Goal: Task Accomplishment & Management: Complete application form

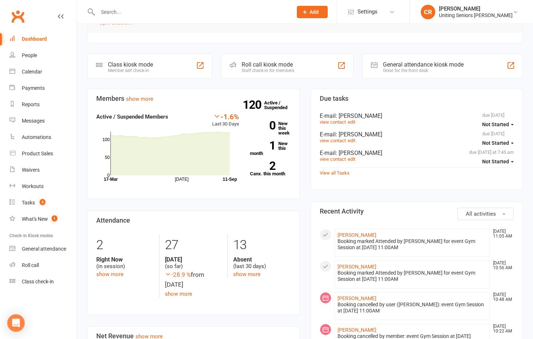
scroll to position [145, 0]
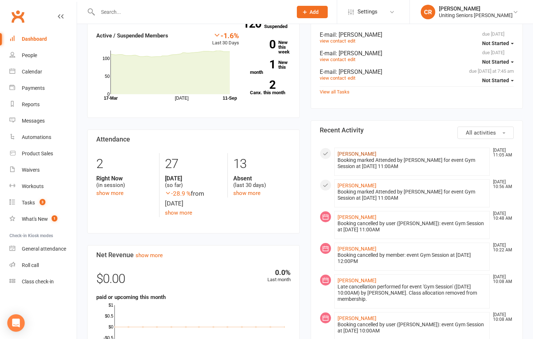
click at [345, 155] on link "[PERSON_NAME]" at bounding box center [356, 154] width 39 height 6
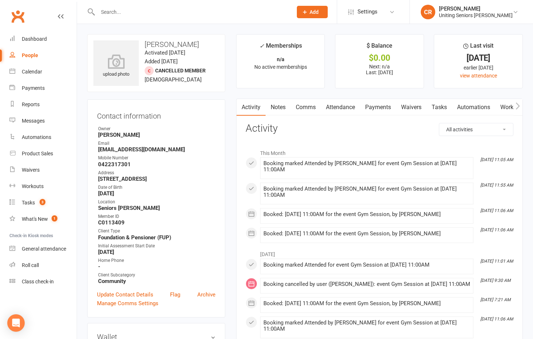
click at [519, 106] on icon "button" at bounding box center [518, 105] width 4 height 7
click at [486, 104] on link "Mobile App" at bounding box center [494, 107] width 39 height 17
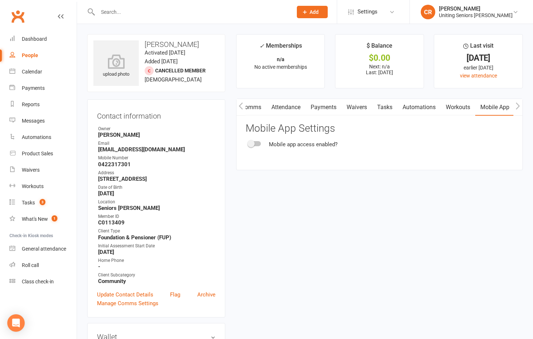
click at [258, 145] on div at bounding box center [254, 143] width 12 height 5
click at [248, 142] on input "checkbox" at bounding box center [248, 142] width 0 height 0
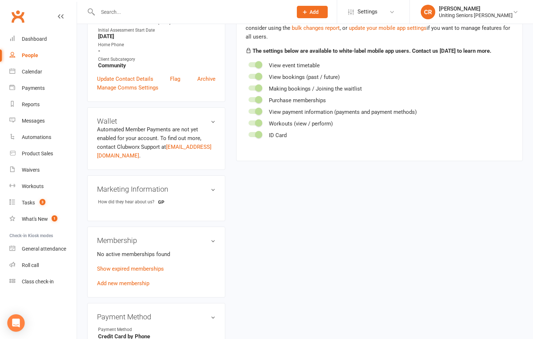
scroll to position [291, 0]
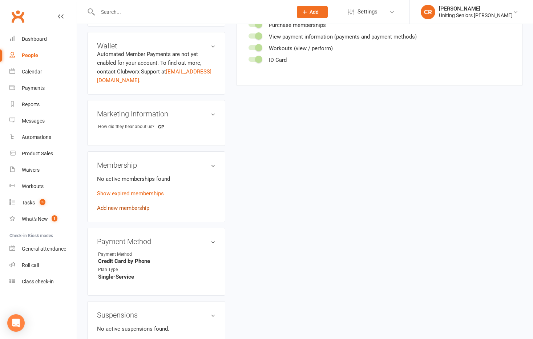
click at [133, 206] on link "Add new membership" at bounding box center [123, 208] width 52 height 7
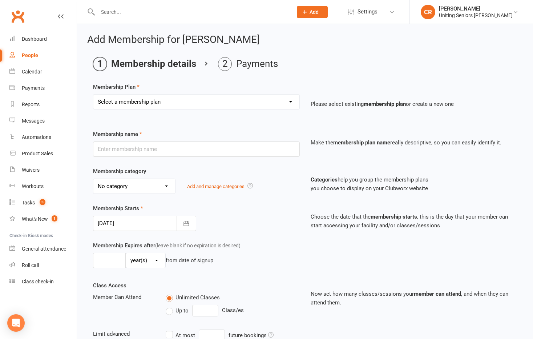
scroll to position [123, 0]
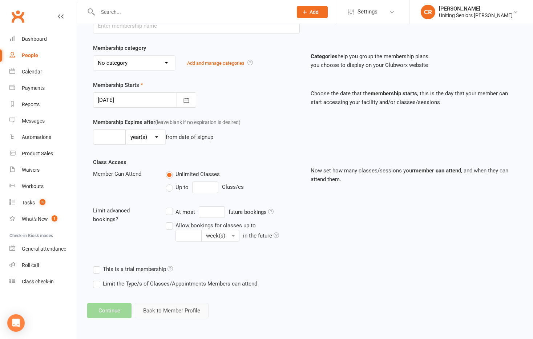
click at [190, 309] on button "Back to Member Profile" at bounding box center [172, 310] width 74 height 15
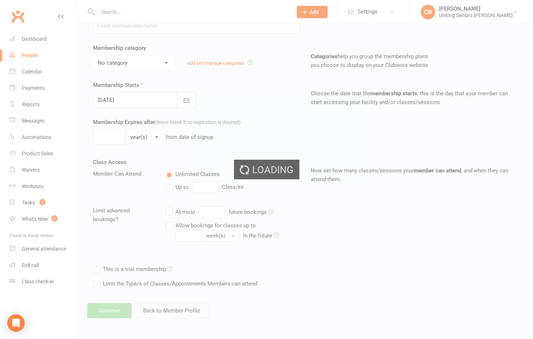
scroll to position [79, 0]
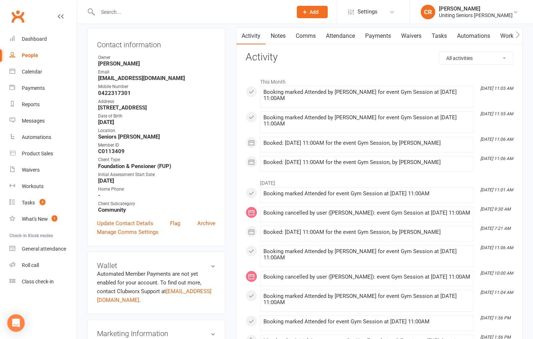
scroll to position [182, 0]
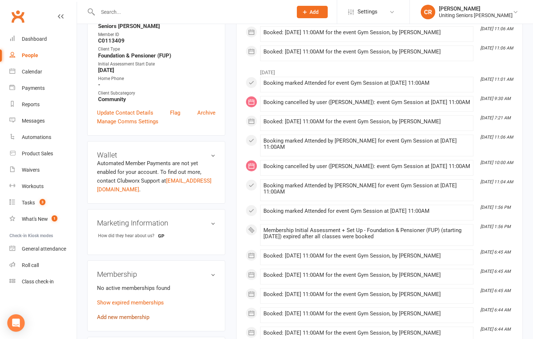
click at [136, 316] on link "Add new membership" at bounding box center [123, 317] width 52 height 7
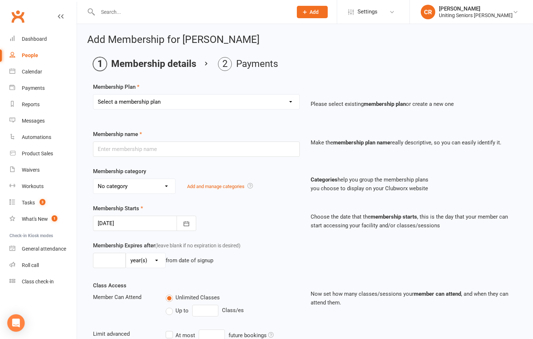
click at [201, 100] on select "Select a membership plan Create new Membership Plan Initial Assessment + Set Up…" at bounding box center [196, 101] width 206 height 15
select select "2"
click at [93, 94] on select "Select a membership plan Create new Membership Plan Initial Assessment + Set Up…" at bounding box center [196, 101] width 206 height 15
type input "Initial Assessment + Set Up - Foundation & Pensioner (FUP)"
select select "4"
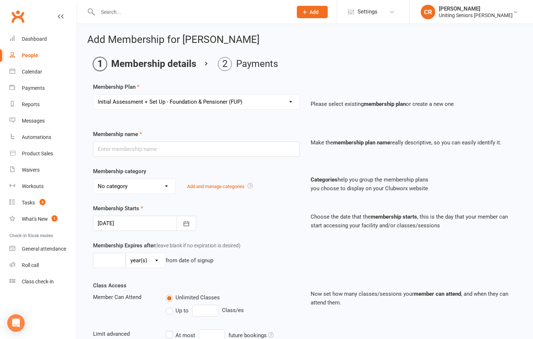
type input "3"
select select "2"
type input "5"
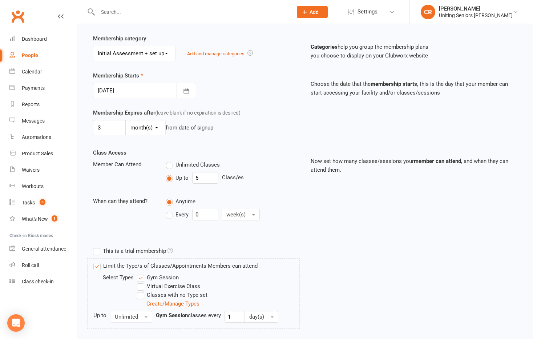
scroll to position [67, 0]
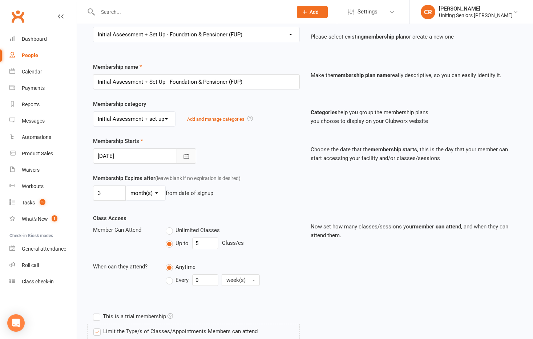
click at [193, 159] on button "button" at bounding box center [187, 155] width 20 height 15
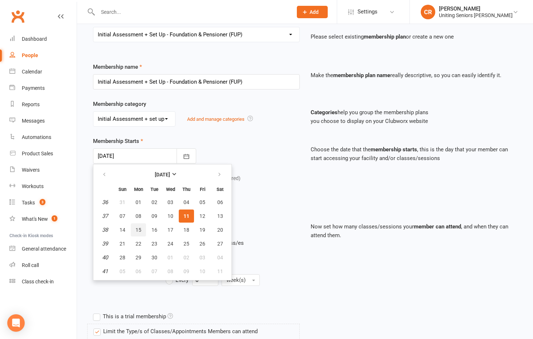
click at [139, 234] on button "15" at bounding box center [138, 229] width 15 height 13
type input "15 Sep 2025"
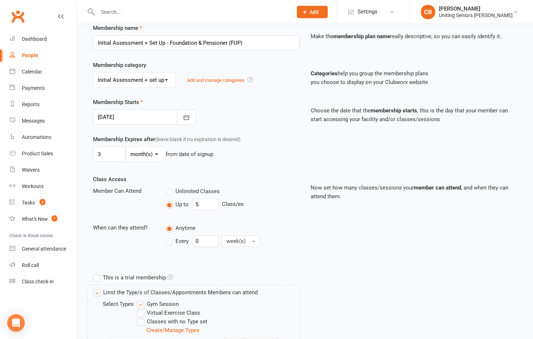
scroll to position [176, 0]
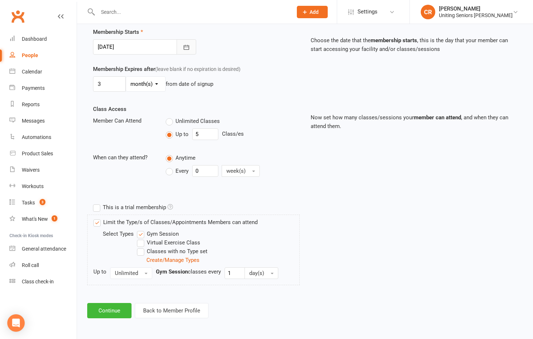
click at [190, 46] on icon "button" at bounding box center [186, 47] width 7 height 7
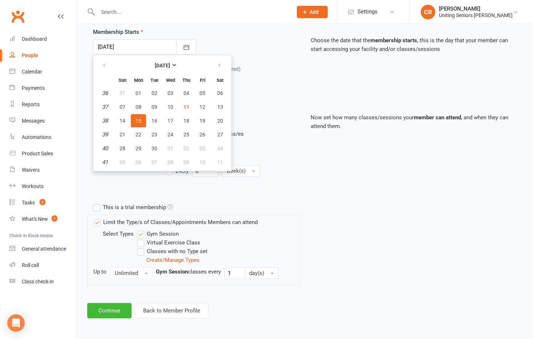
click at [267, 131] on div "Up to 5 Class/es" at bounding box center [233, 134] width 134 height 12
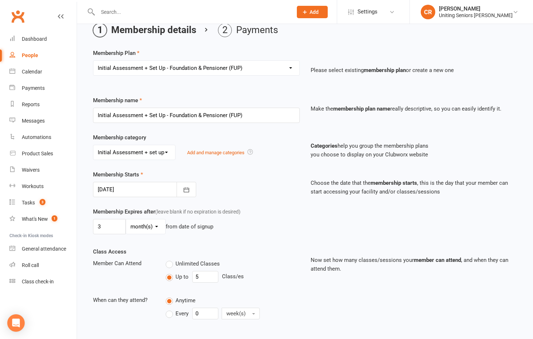
scroll to position [0, 0]
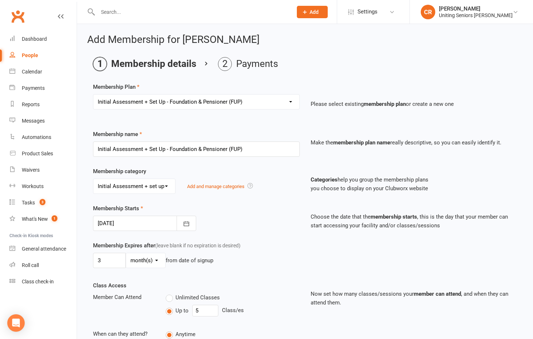
click at [257, 100] on select "Select a membership plan Create new Membership Plan Initial Assessment + Set Up…" at bounding box center [196, 101] width 206 height 15
select select "7"
click at [93, 94] on select "Select a membership plan Create new Membership Plan Initial Assessment + Set Up…" at bounding box center [196, 101] width 206 height 15
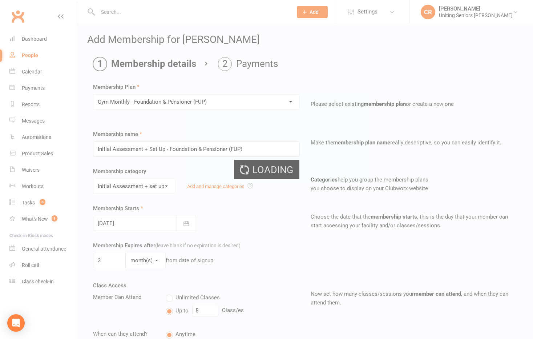
type input "Gym Monthly - Foundation & Pensioner (FUP)"
select select "3"
type input "0"
select select "3"
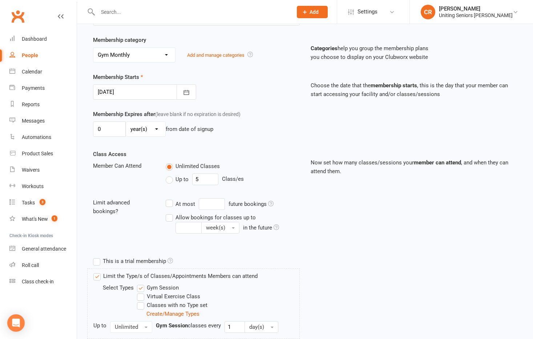
scroll to position [145, 0]
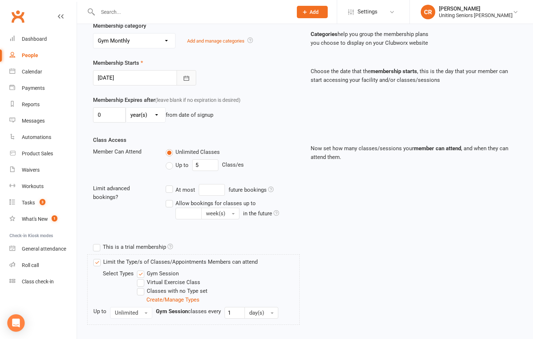
click at [188, 76] on icon "button" at bounding box center [186, 77] width 7 height 7
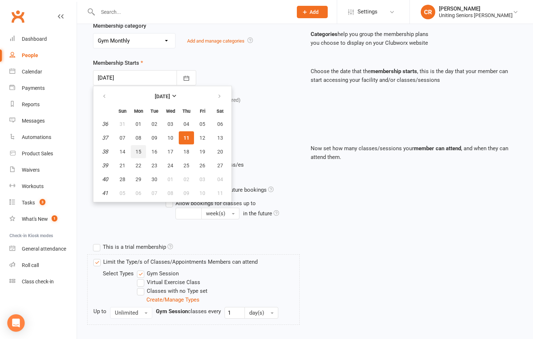
click at [136, 150] on span "15" at bounding box center [139, 152] width 6 height 6
type input "15 Sep 2025"
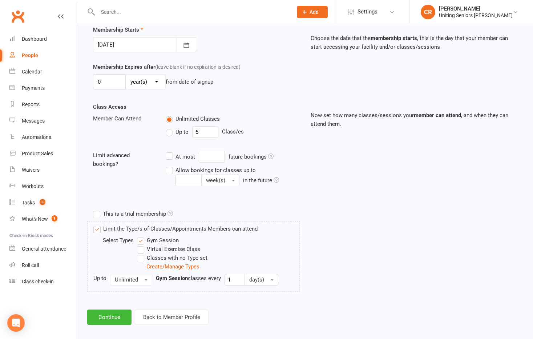
scroll to position [185, 0]
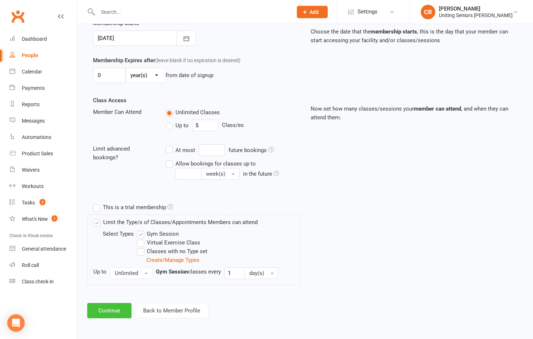
click at [118, 311] on button "Continue" at bounding box center [109, 310] width 44 height 15
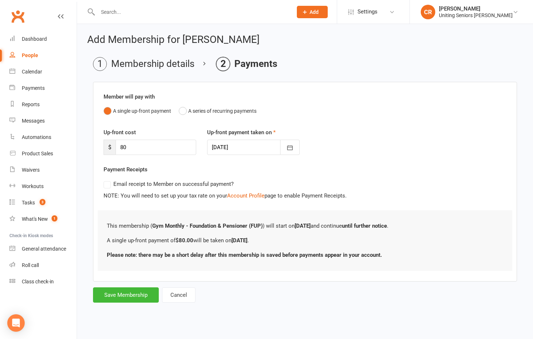
scroll to position [0, 0]
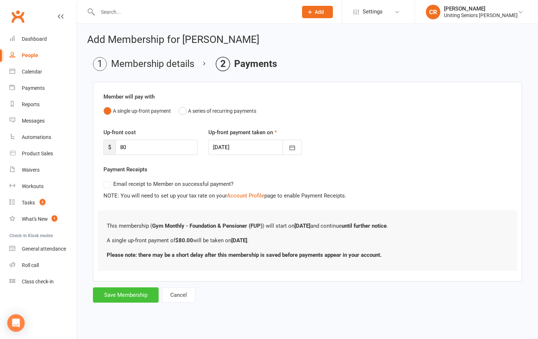
click at [124, 299] on button "Save Membership" at bounding box center [126, 294] width 66 height 15
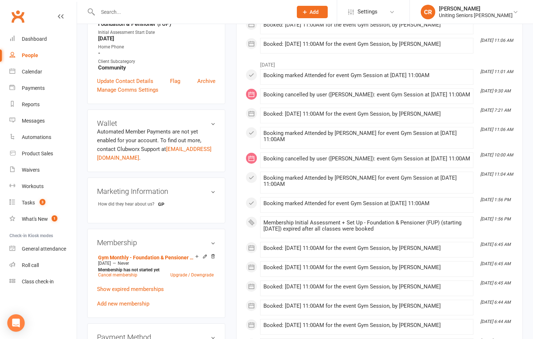
scroll to position [327, 0]
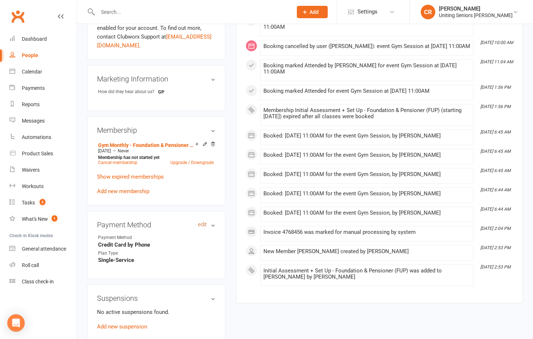
click at [204, 226] on link "edit" at bounding box center [202, 224] width 9 height 6
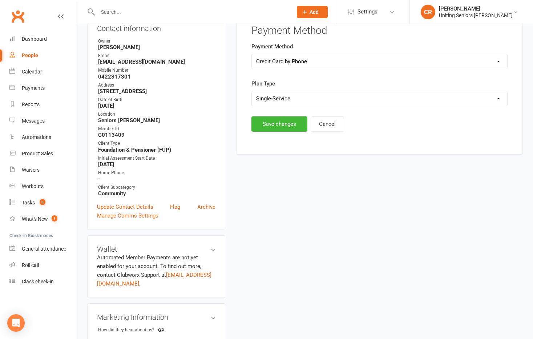
scroll to position [62, 0]
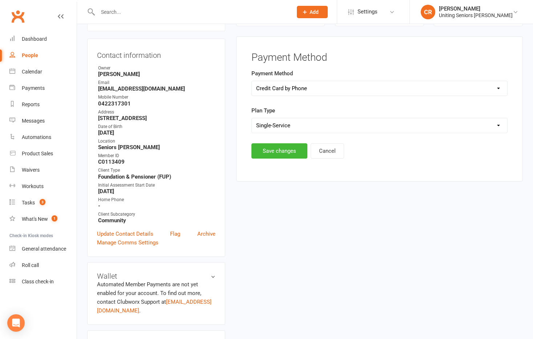
click at [278, 125] on select "Select Ongoing Single-Service" at bounding box center [379, 125] width 255 height 15
select select "Ongoing"
click at [252, 118] on select "Select Ongoing Single-Service" at bounding box center [379, 125] width 255 height 15
click at [280, 149] on button "Save changes" at bounding box center [279, 150] width 56 height 15
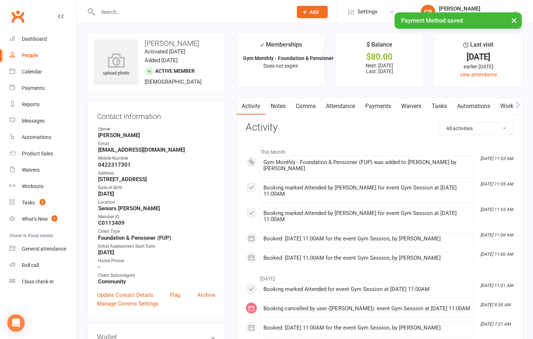
scroll to position [0, 0]
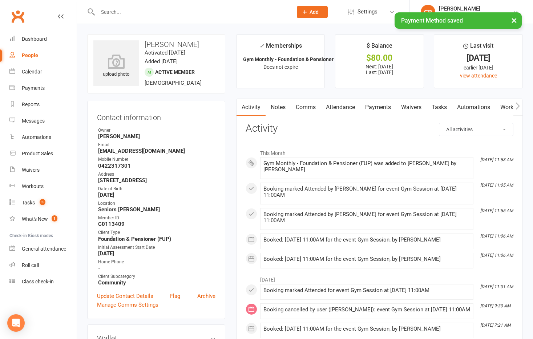
click at [521, 106] on button "button" at bounding box center [517, 107] width 9 height 16
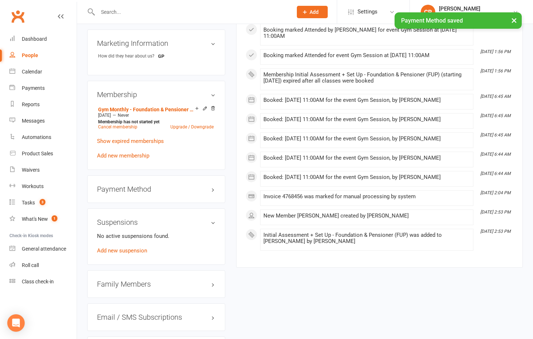
scroll to position [363, 0]
click at [163, 191] on h3 "Payment Method edit" at bounding box center [156, 188] width 118 height 8
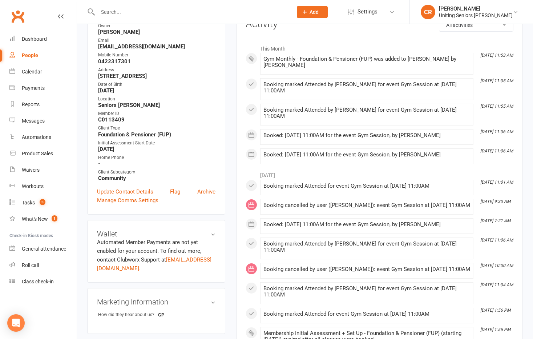
scroll to position [0, 0]
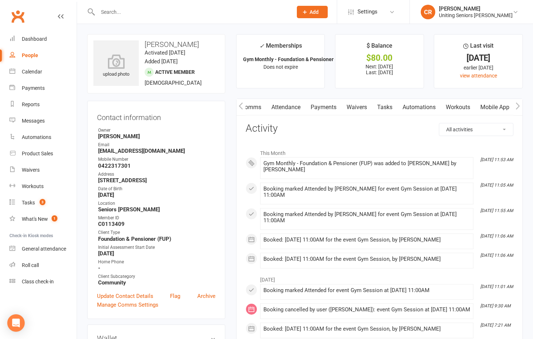
click at [501, 106] on link "Mobile App" at bounding box center [494, 107] width 39 height 17
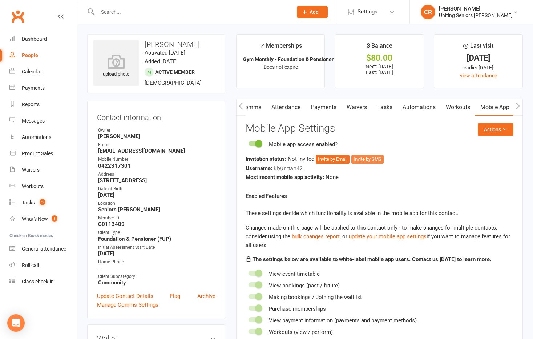
click at [372, 159] on button "Invite by SMS" at bounding box center [367, 159] width 32 height 9
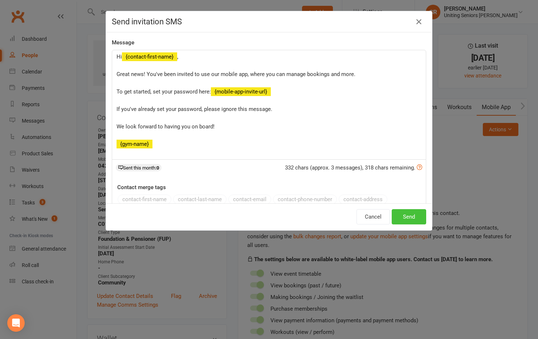
click at [402, 214] on button "Send" at bounding box center [409, 216] width 35 height 15
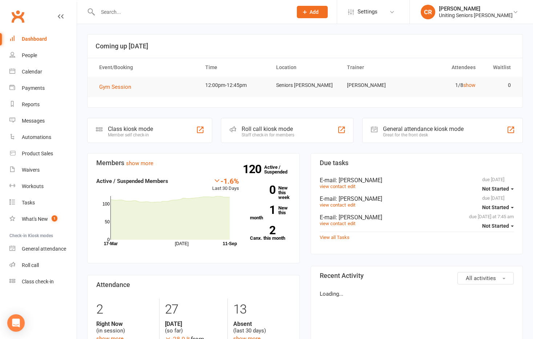
click at [131, 16] on input "text" at bounding box center [192, 12] width 192 height 10
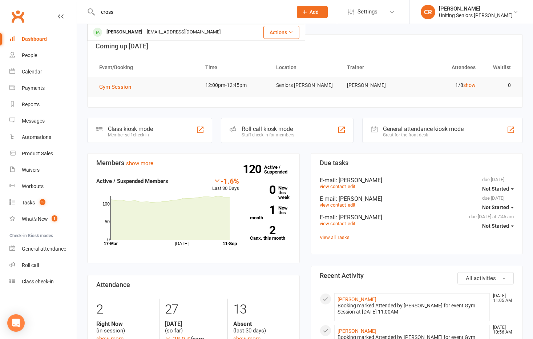
type input "cross"
click at [123, 35] on div "[PERSON_NAME]" at bounding box center [124, 32] width 40 height 11
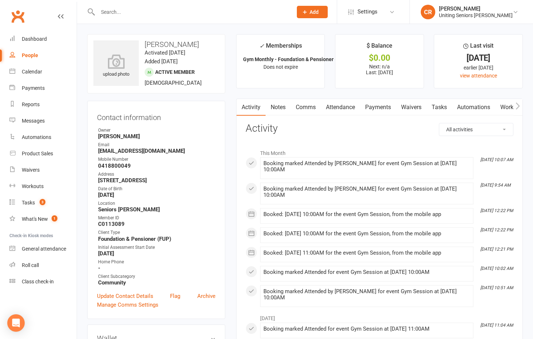
click at [340, 107] on link "Attendance" at bounding box center [340, 107] width 39 height 17
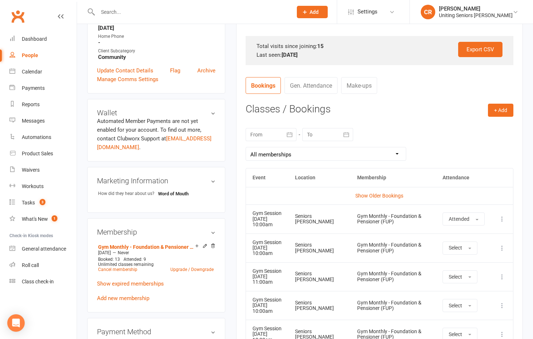
scroll to position [254, 0]
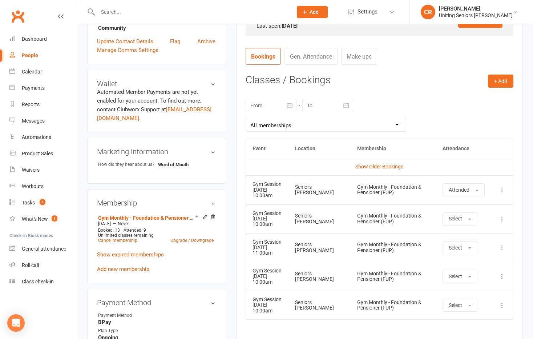
click at [386, 81] on h3 "Classes / Bookings" at bounding box center [380, 79] width 268 height 11
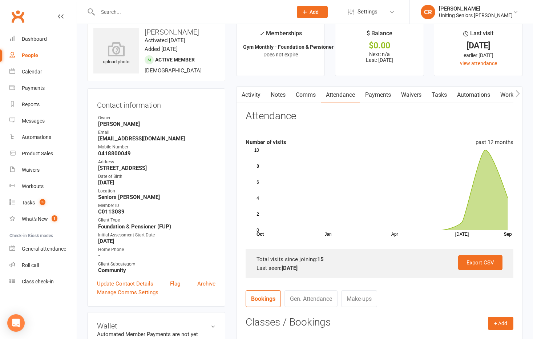
scroll to position [0, 0]
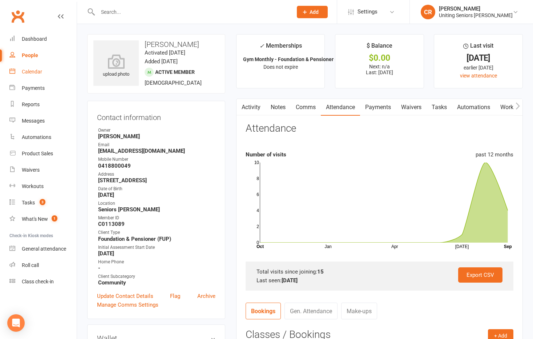
click at [37, 74] on div "Calendar" at bounding box center [32, 72] width 20 height 6
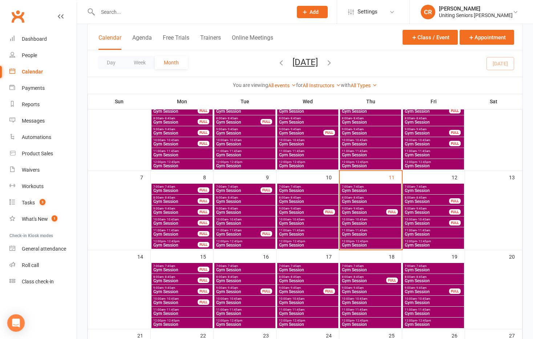
scroll to position [73, 0]
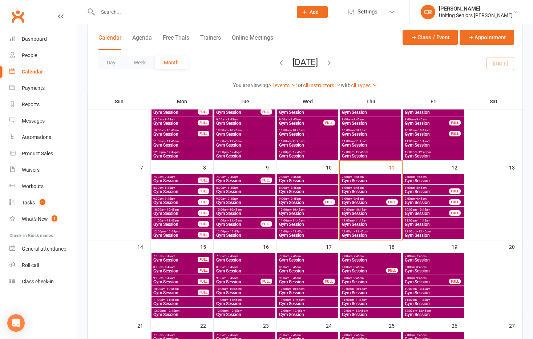
click at [189, 299] on span "11:00am - 11:45am" at bounding box center [182, 299] width 58 height 3
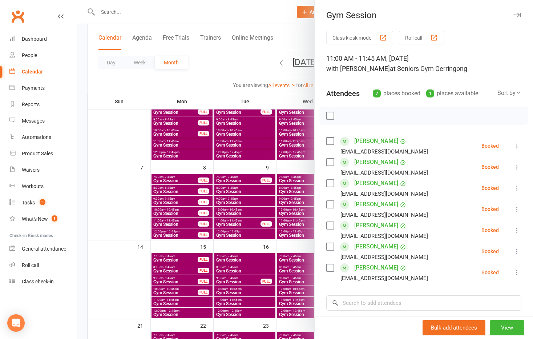
click at [149, 296] on div at bounding box center [305, 169] width 456 height 339
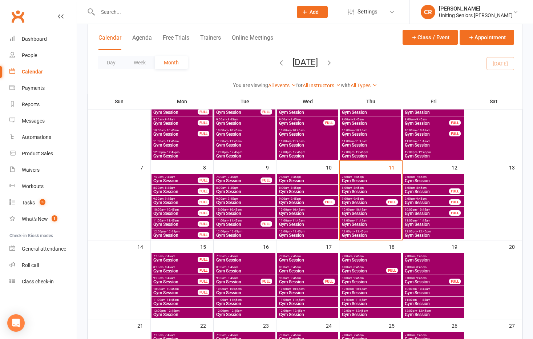
click at [316, 287] on span "10:00am - 10:45am" at bounding box center [308, 288] width 58 height 3
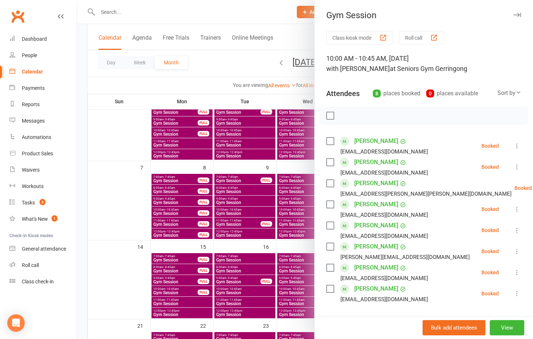
click at [131, 12] on div at bounding box center [305, 169] width 456 height 339
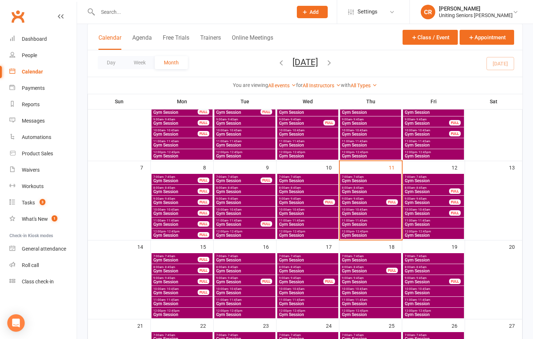
click at [131, 12] on input "text" at bounding box center [192, 12] width 192 height 10
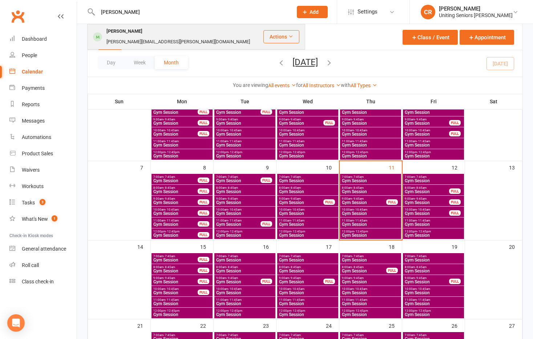
type input "[PERSON_NAME]"
click at [133, 31] on div "[PERSON_NAME]" at bounding box center [124, 31] width 40 height 11
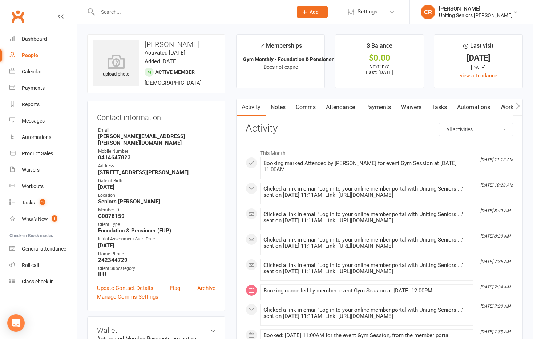
click at [34, 61] on link "People" at bounding box center [42, 55] width 67 height 16
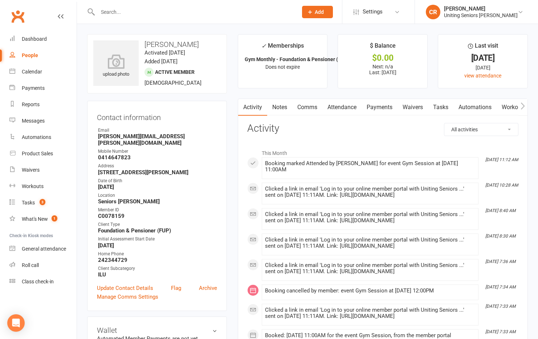
select select "100"
